Goal: Complete application form

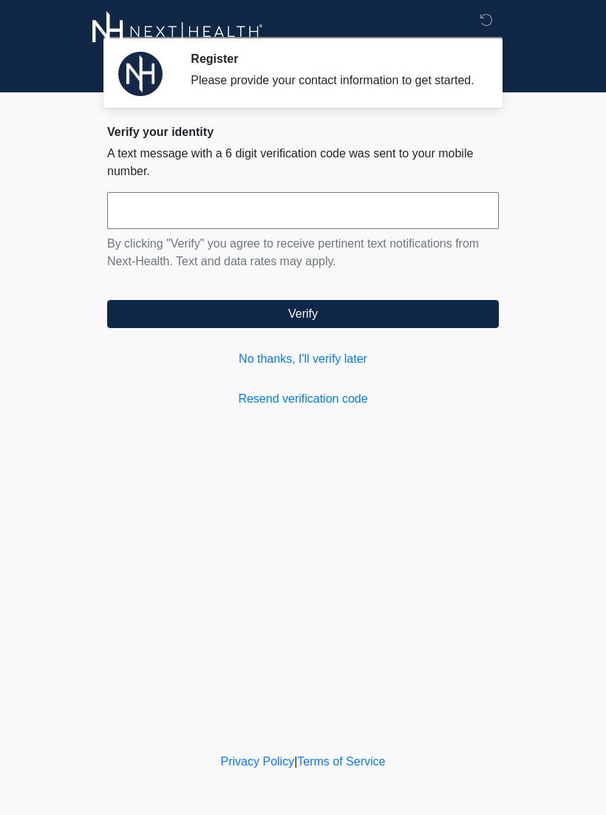
click at [415, 228] on input "text" at bounding box center [303, 210] width 392 height 37
type input "******"
click at [297, 208] on input "******" at bounding box center [303, 210] width 392 height 37
click at [297, 207] on input "******" at bounding box center [303, 210] width 392 height 37
type input "******"
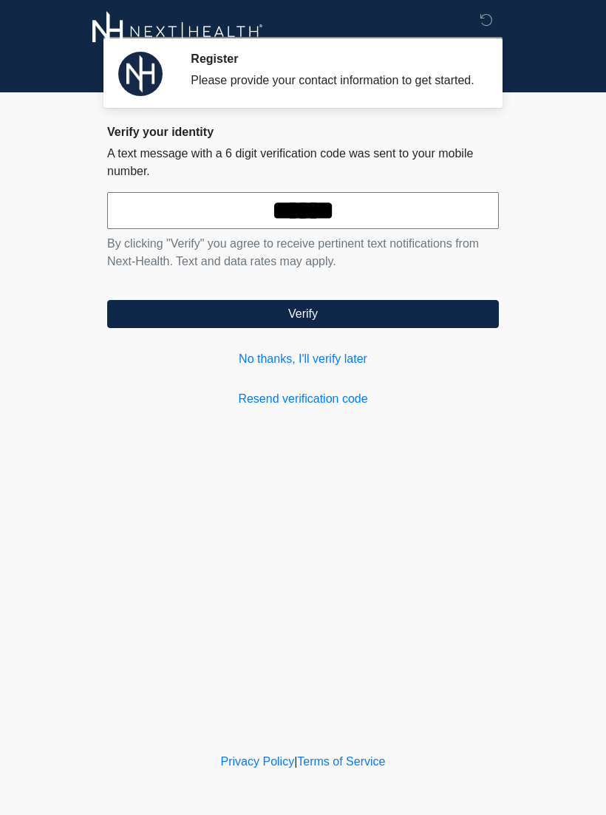
click at [430, 328] on button "Verify" at bounding box center [303, 314] width 392 height 28
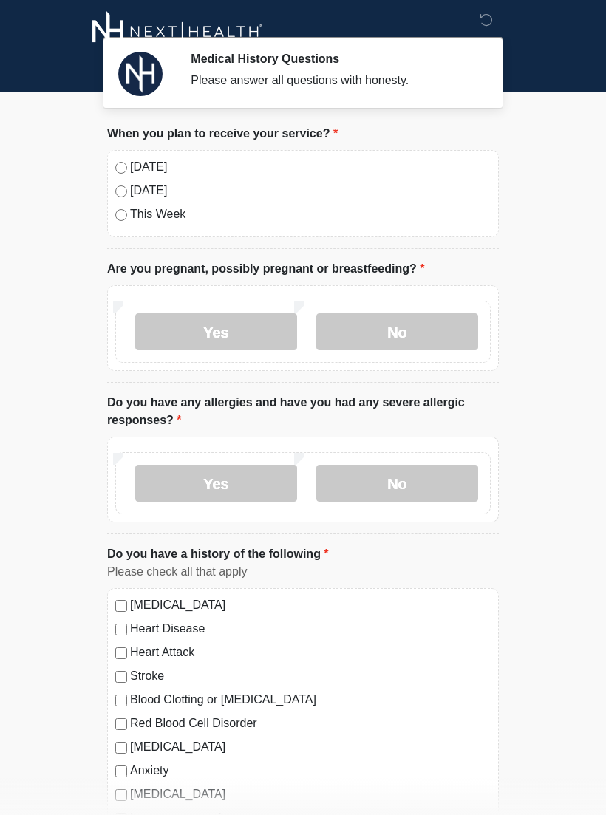
click at [149, 164] on label "[DATE]" at bounding box center [310, 167] width 361 height 18
click at [426, 337] on label "No" at bounding box center [397, 331] width 162 height 37
click at [449, 485] on label "No" at bounding box center [397, 483] width 162 height 37
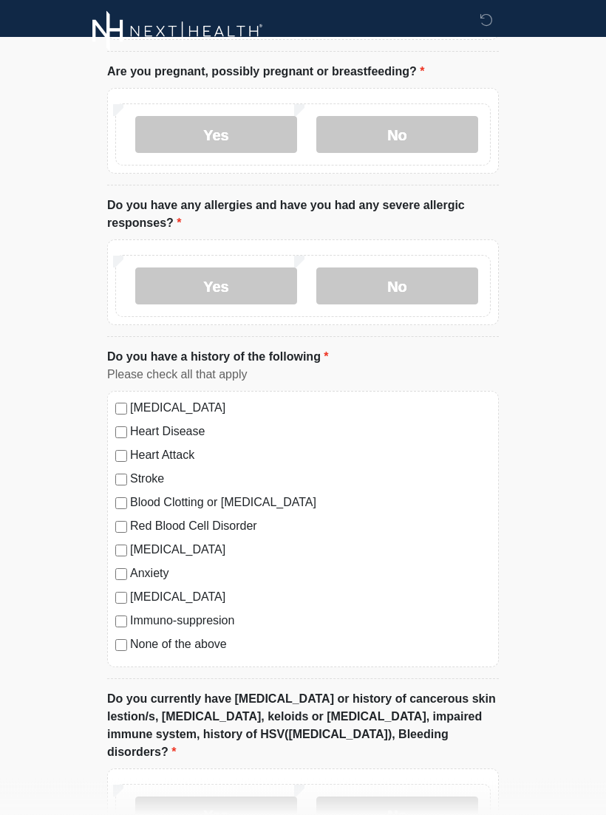
scroll to position [197, 0]
click at [202, 650] on label "None of the above" at bounding box center [310, 644] width 361 height 18
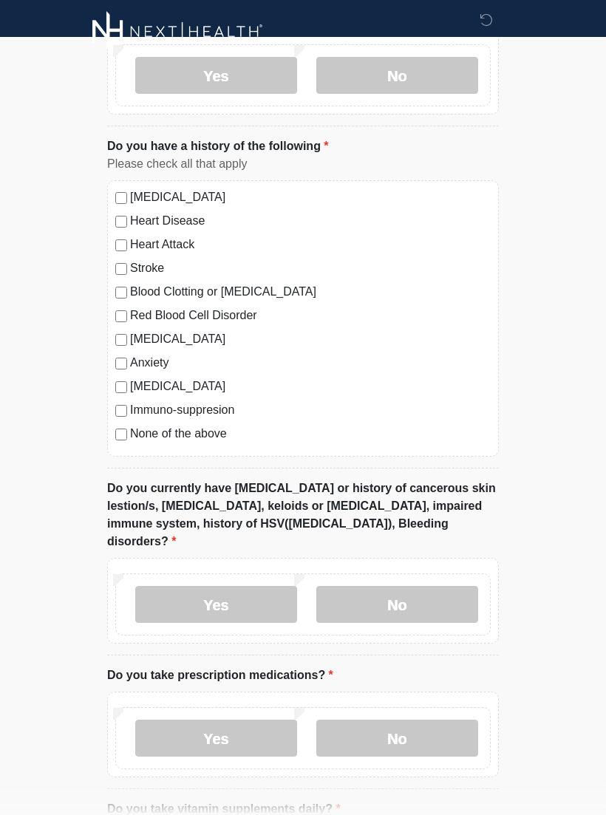
scroll to position [408, 0]
click at [379, 586] on label "No" at bounding box center [397, 604] width 162 height 37
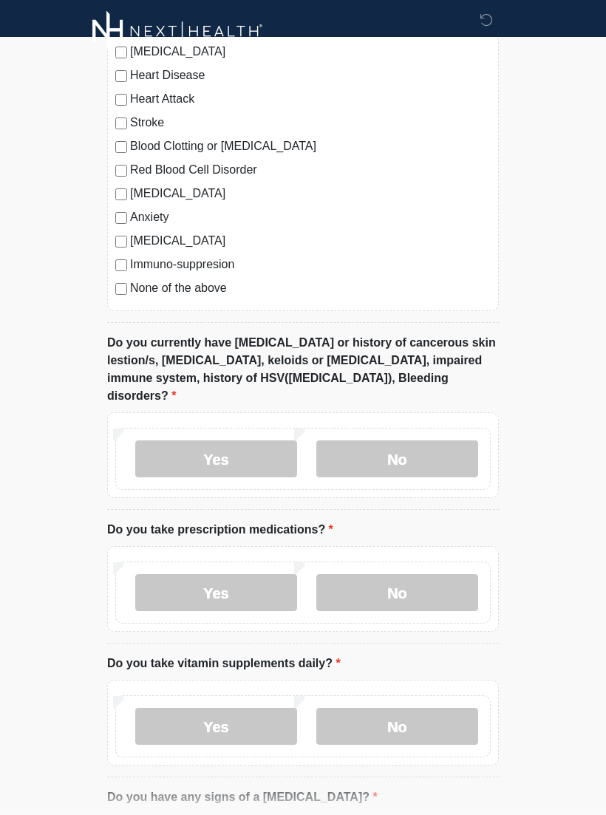
scroll to position [553, 0]
click at [387, 576] on label "No" at bounding box center [397, 592] width 162 height 37
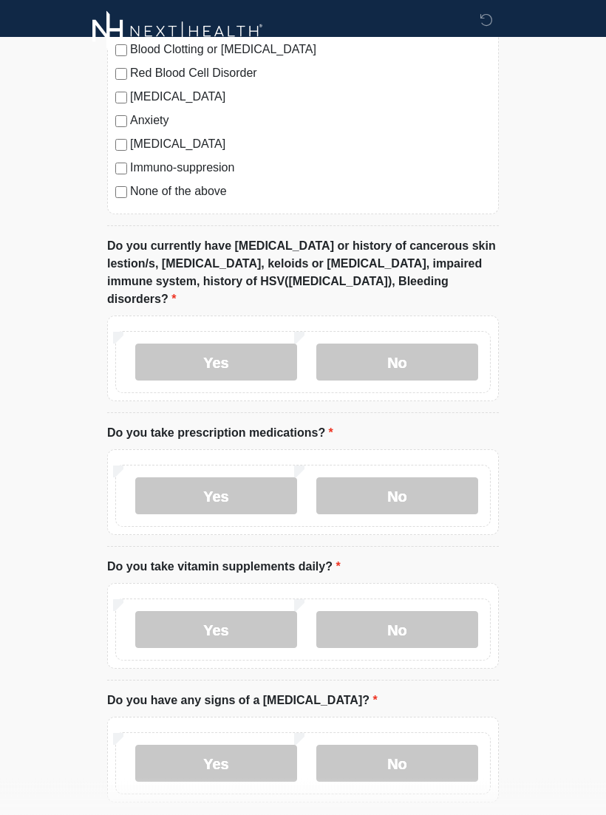
scroll to position [652, 0]
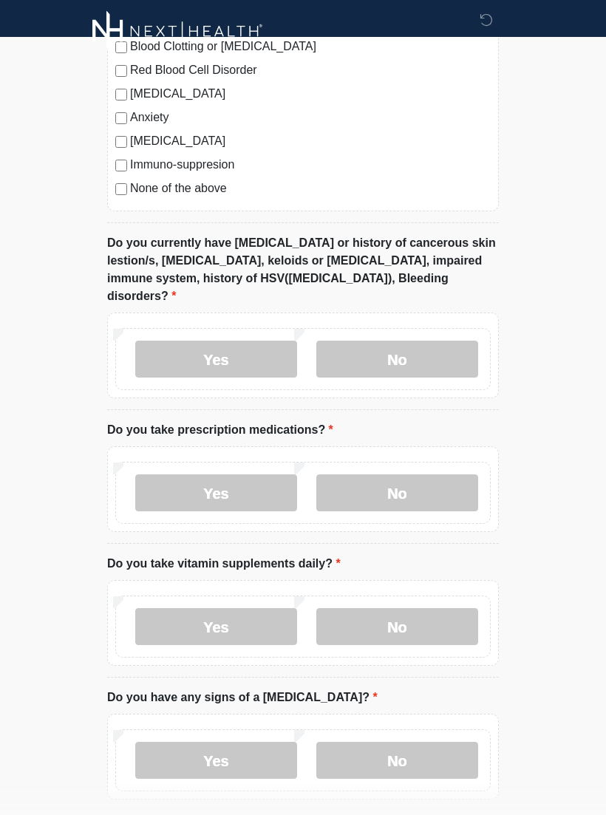
click at [389, 609] on label "No" at bounding box center [397, 627] width 162 height 37
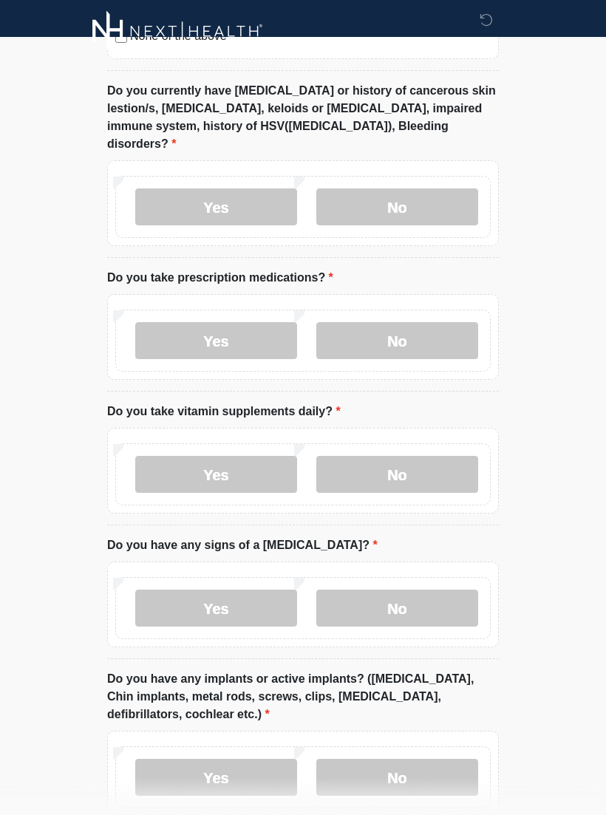
scroll to position [805, 0]
click at [389, 590] on label "No" at bounding box center [397, 608] width 162 height 37
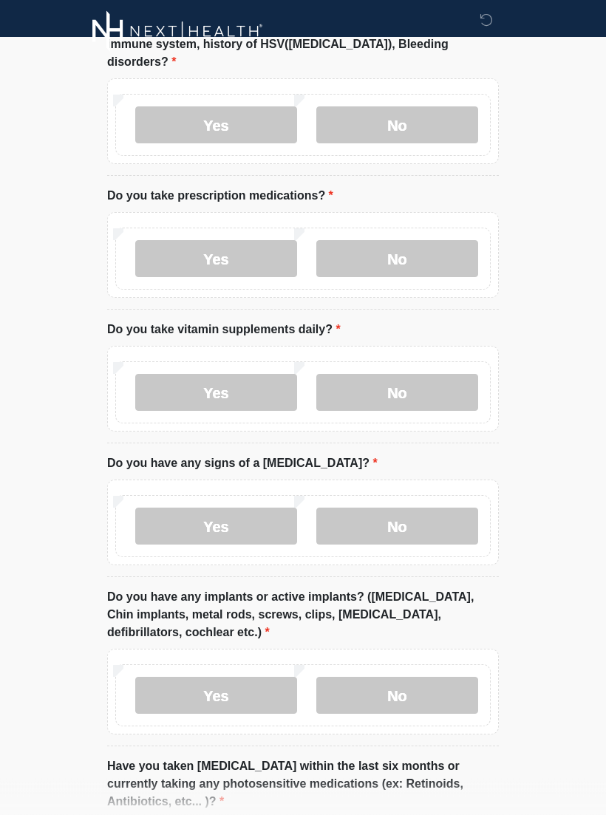
scroll to position [887, 0]
click at [379, 677] on label "No" at bounding box center [397, 695] width 162 height 37
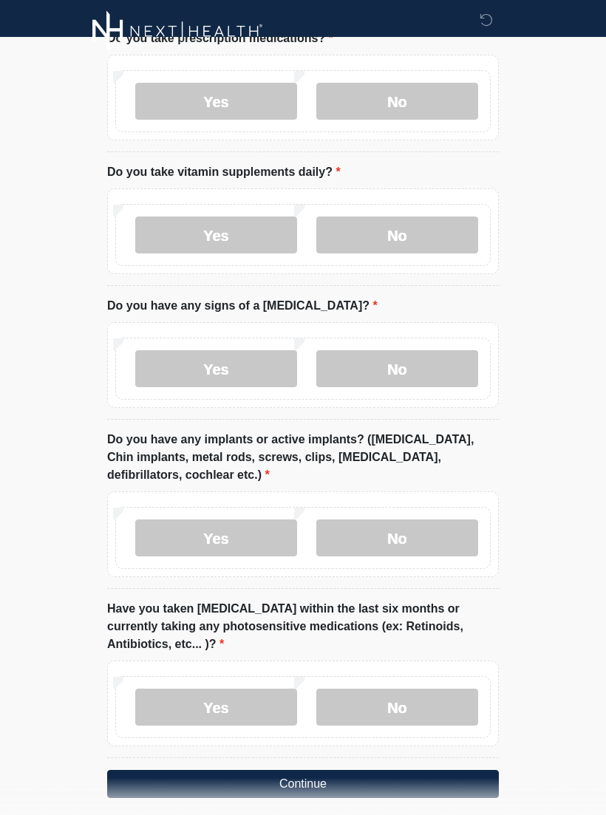
scroll to position [1043, 0]
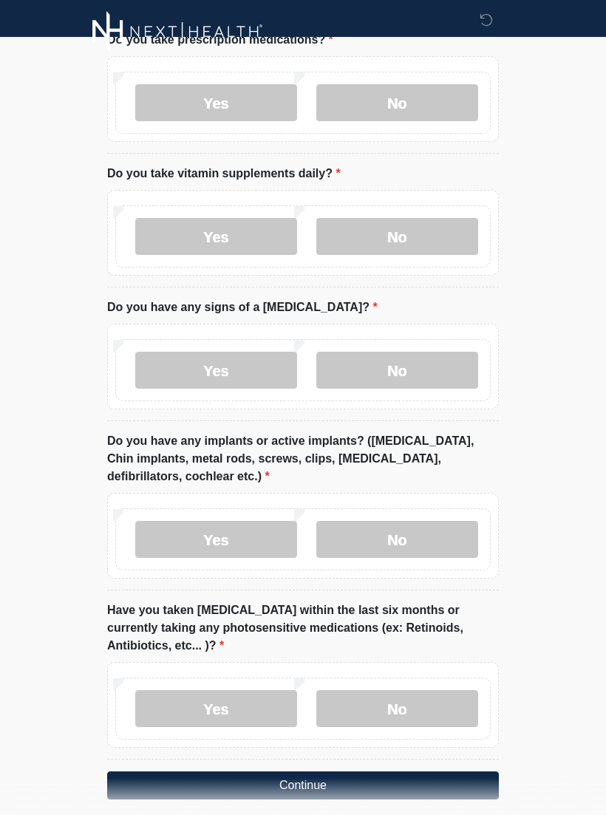
click at [364, 690] on label "No" at bounding box center [397, 708] width 162 height 37
click at [269, 776] on button "Continue" at bounding box center [303, 785] width 392 height 28
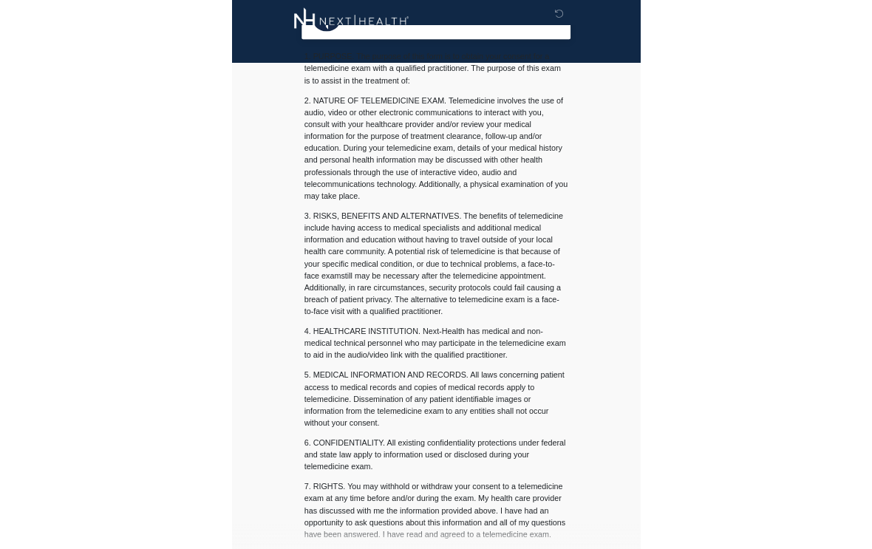
scroll to position [0, 0]
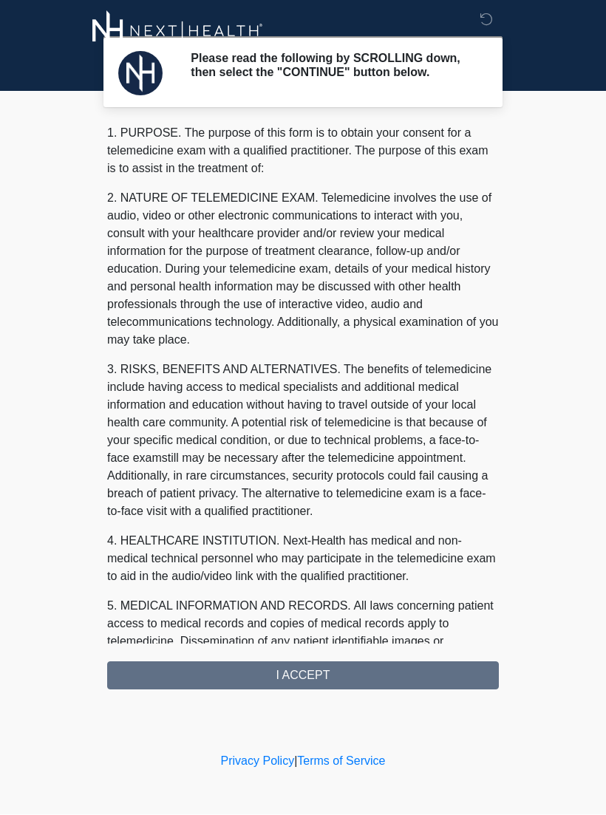
click at [245, 690] on div "1. PURPOSE. The purpose of this form is to obtain your consent for a telemedici…" at bounding box center [303, 407] width 392 height 565
click at [198, 655] on div "1. PURPOSE. The purpose of this form is to obtain your consent for a telemedici…" at bounding box center [303, 407] width 392 height 565
click at [197, 655] on div "1. PURPOSE. The purpose of this form is to obtain your consent for a telemedici…" at bounding box center [303, 407] width 392 height 565
click at [185, 681] on div "1. PURPOSE. The purpose of this form is to obtain your consent for a telemedici…" at bounding box center [303, 407] width 392 height 565
click at [222, 690] on div "1. PURPOSE. The purpose of this form is to obtain your consent for a telemedici…" at bounding box center [303, 407] width 392 height 565
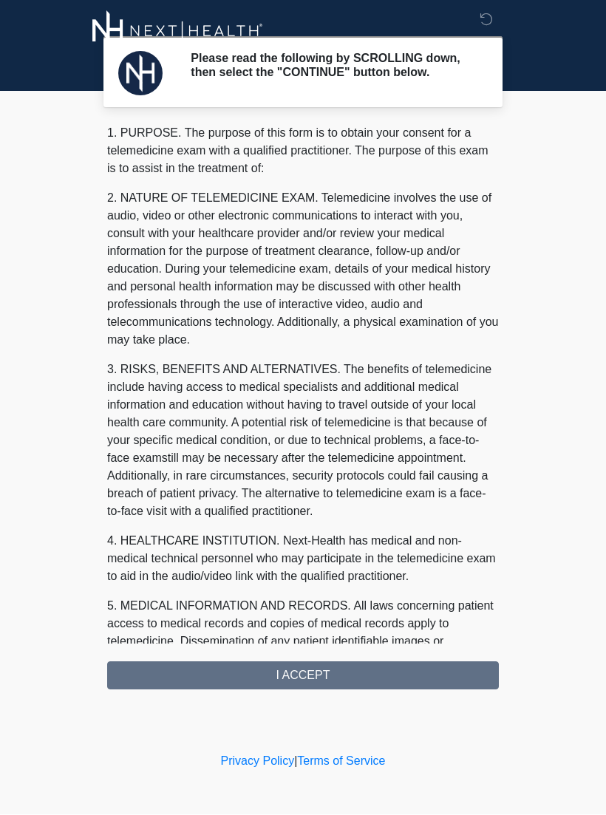
click at [221, 690] on div "1. PURPOSE. The purpose of this form is to obtain your consent for a telemedici…" at bounding box center [303, 407] width 392 height 565
click at [286, 681] on div "1. PURPOSE. The purpose of this form is to obtain your consent for a telemedici…" at bounding box center [303, 407] width 392 height 565
click at [310, 676] on div "1. PURPOSE. The purpose of this form is to obtain your consent for a telemedici…" at bounding box center [303, 407] width 392 height 565
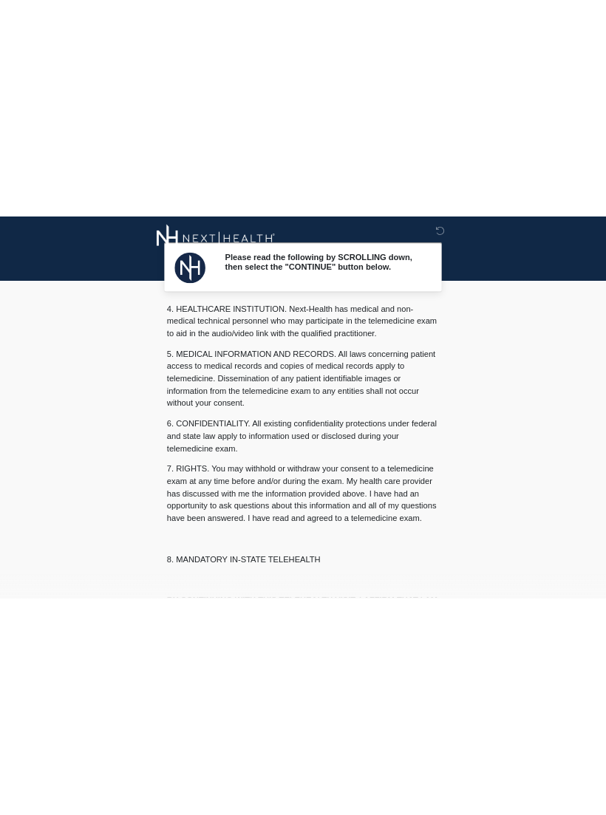
scroll to position [444, 0]
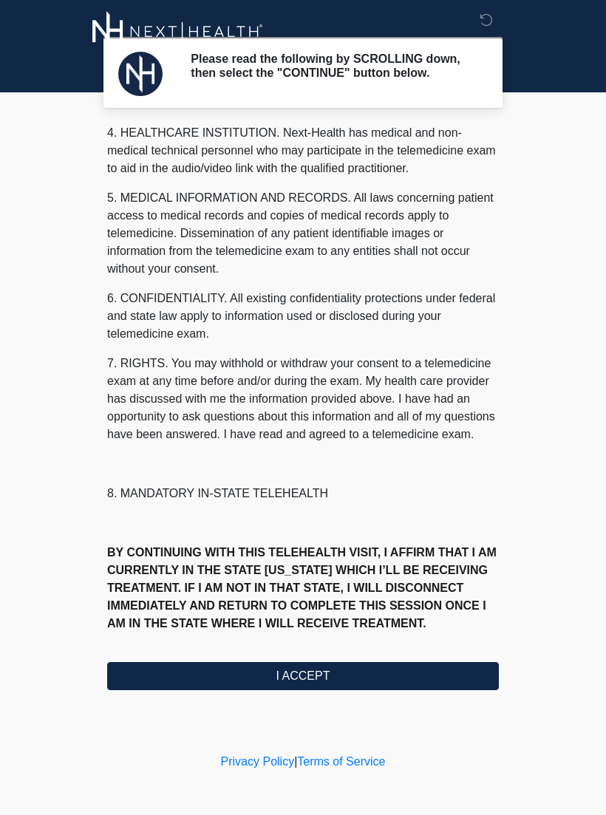
click at [381, 670] on button "I ACCEPT" at bounding box center [303, 676] width 392 height 28
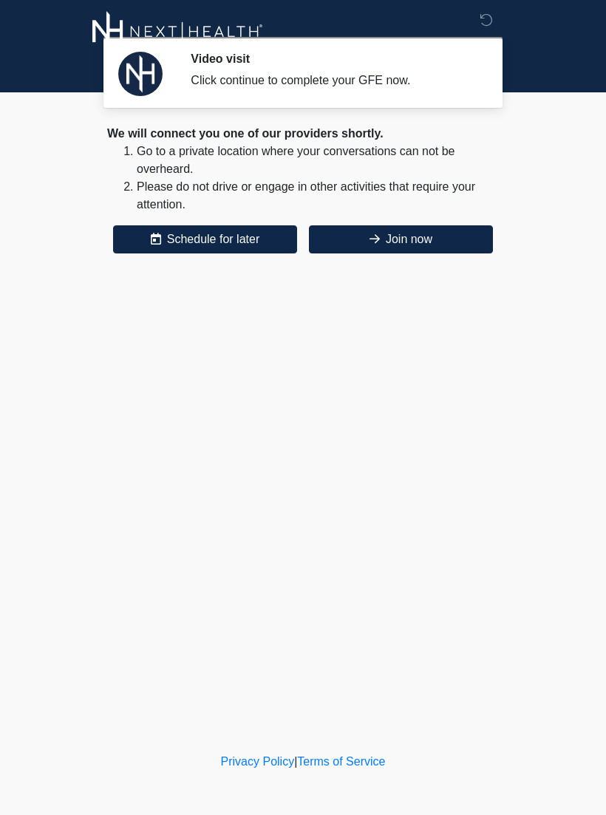
click at [392, 236] on button "Join now" at bounding box center [401, 239] width 184 height 28
